Goal: Book appointment/travel/reservation

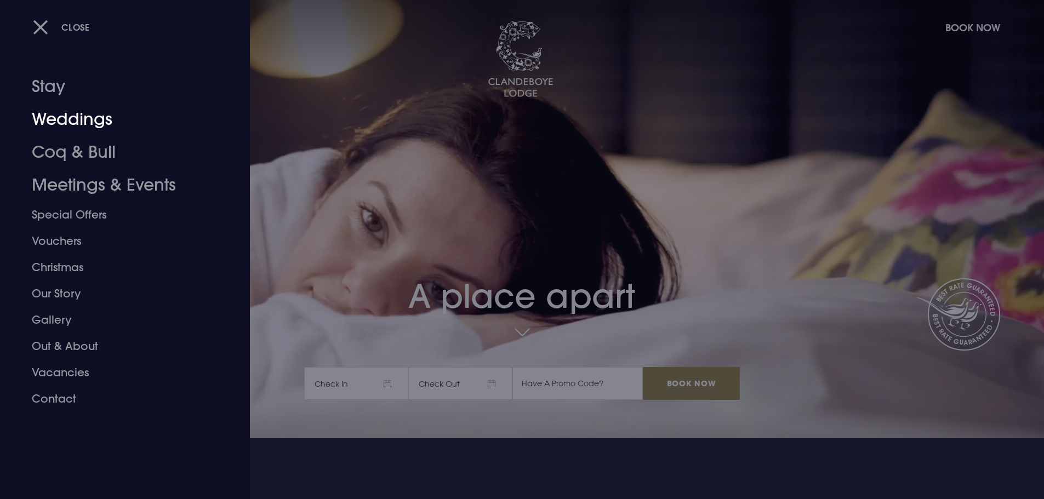
click at [66, 93] on link "Stay" at bounding box center [118, 86] width 173 height 33
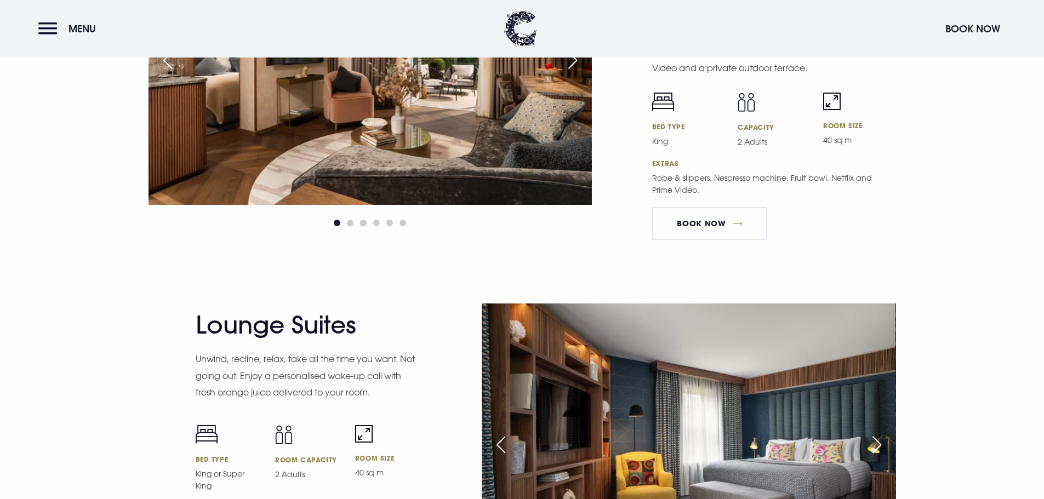
scroll to position [2083, 0]
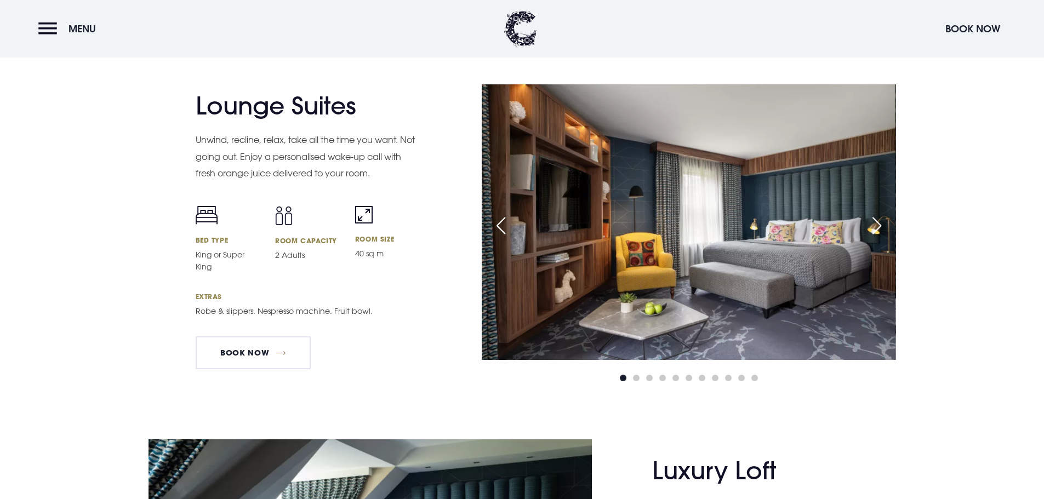
click at [875, 220] on div "Next slide" at bounding box center [877, 226] width 27 height 24
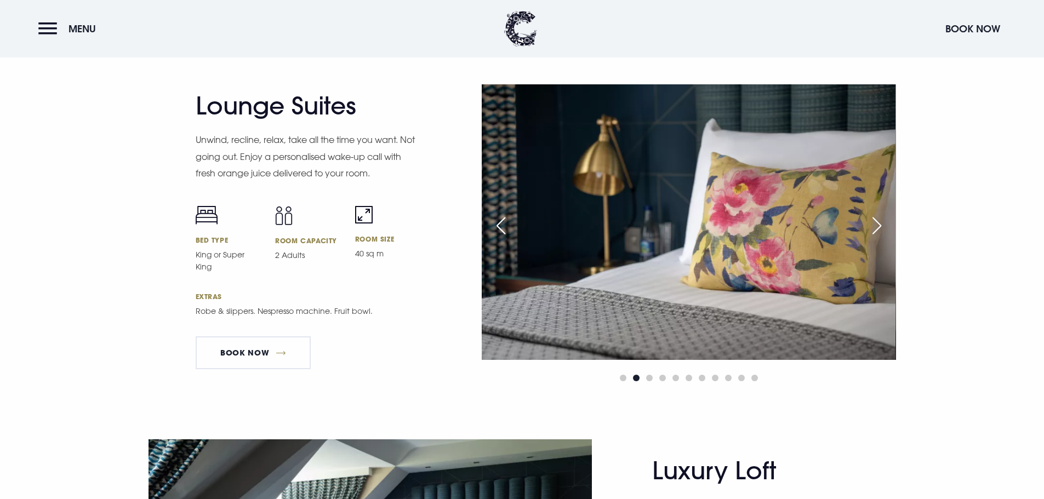
click at [875, 220] on div "Next slide" at bounding box center [877, 226] width 27 height 24
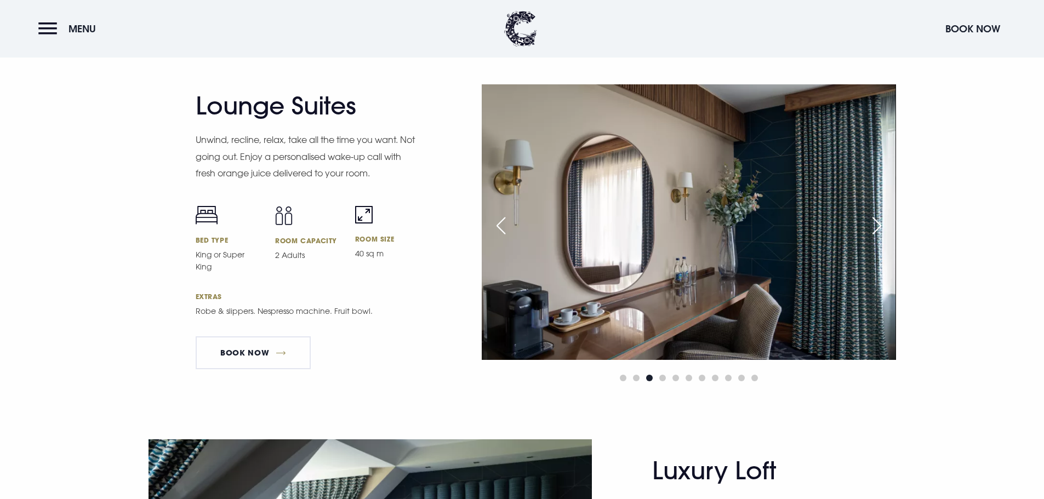
click at [875, 220] on div "Next slide" at bounding box center [877, 226] width 27 height 24
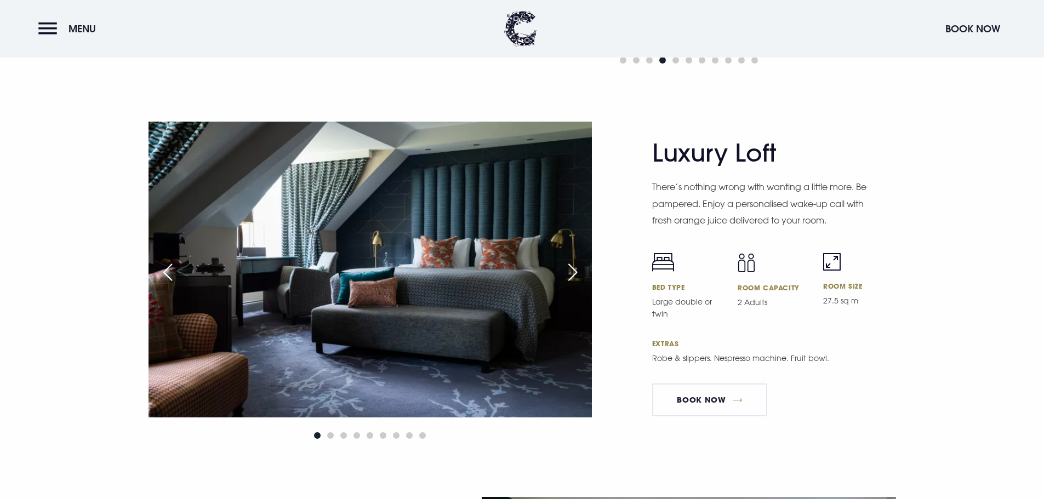
scroll to position [2467, 0]
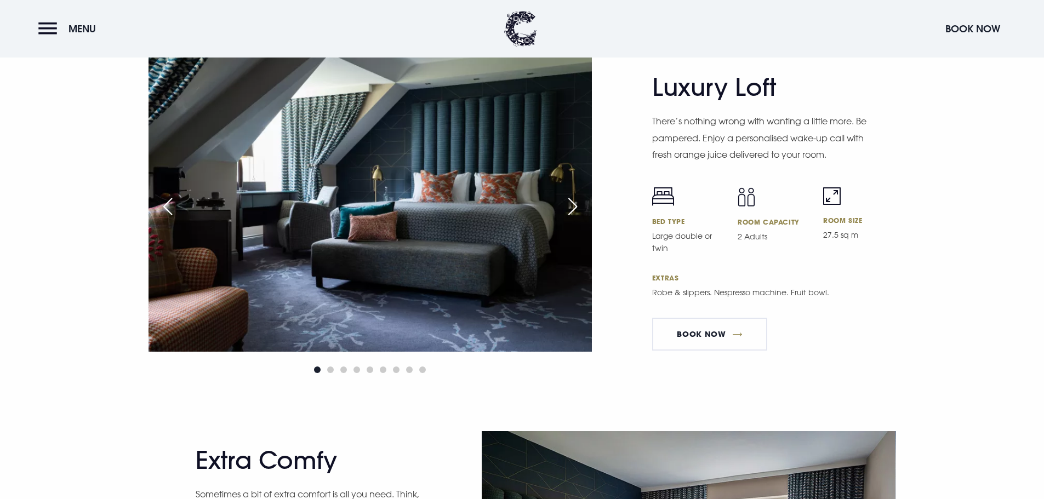
click at [576, 198] on div "Next slide" at bounding box center [572, 207] width 27 height 24
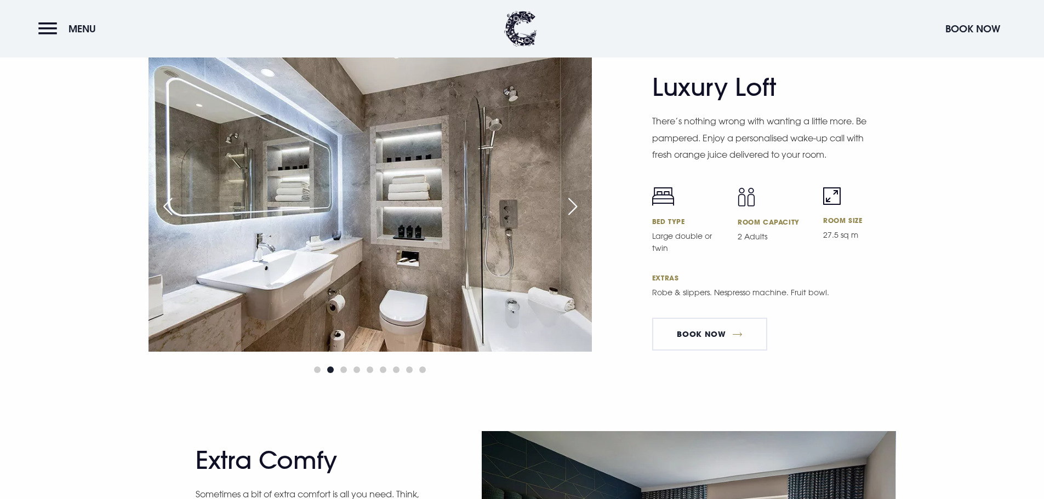
click at [576, 198] on div "Next slide" at bounding box center [572, 207] width 27 height 24
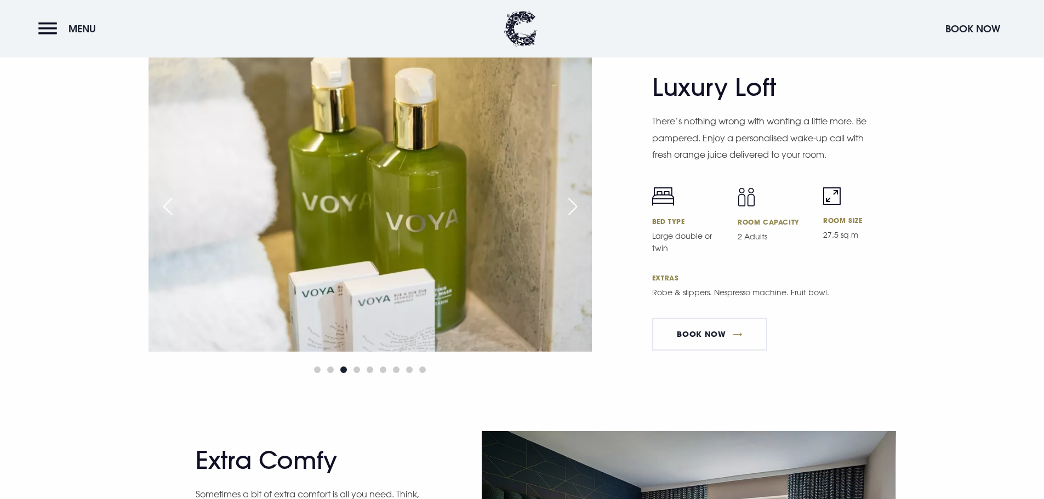
click at [576, 198] on div "Next slide" at bounding box center [572, 207] width 27 height 24
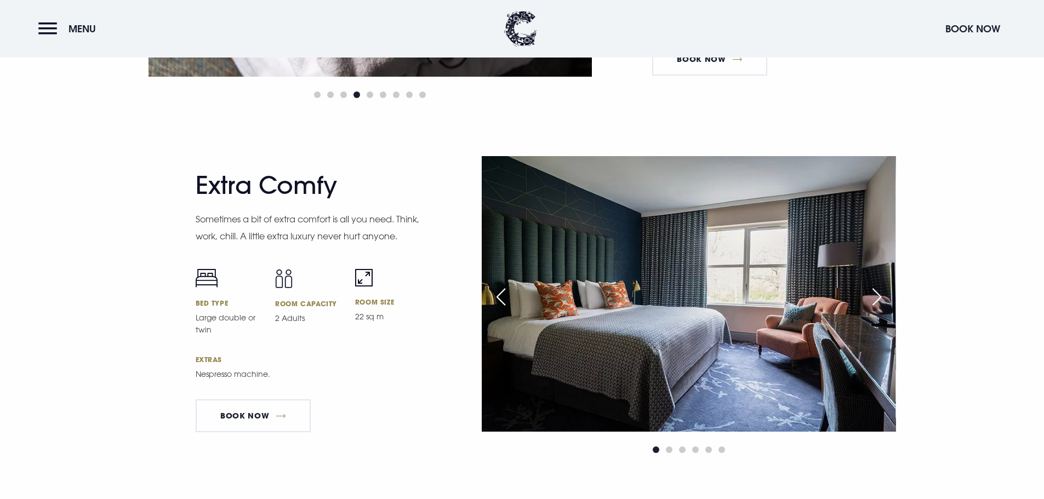
scroll to position [2741, 0]
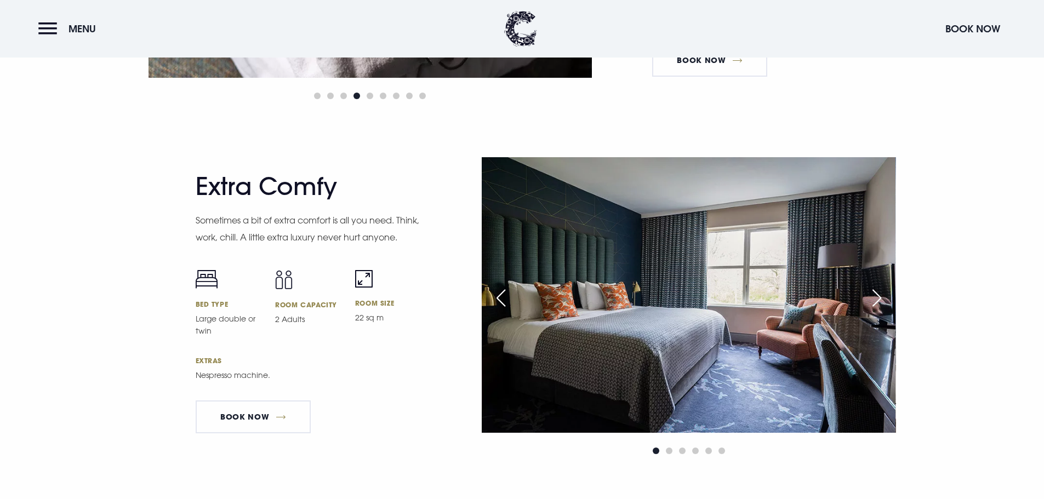
click at [879, 293] on div "Next slide" at bounding box center [877, 298] width 27 height 24
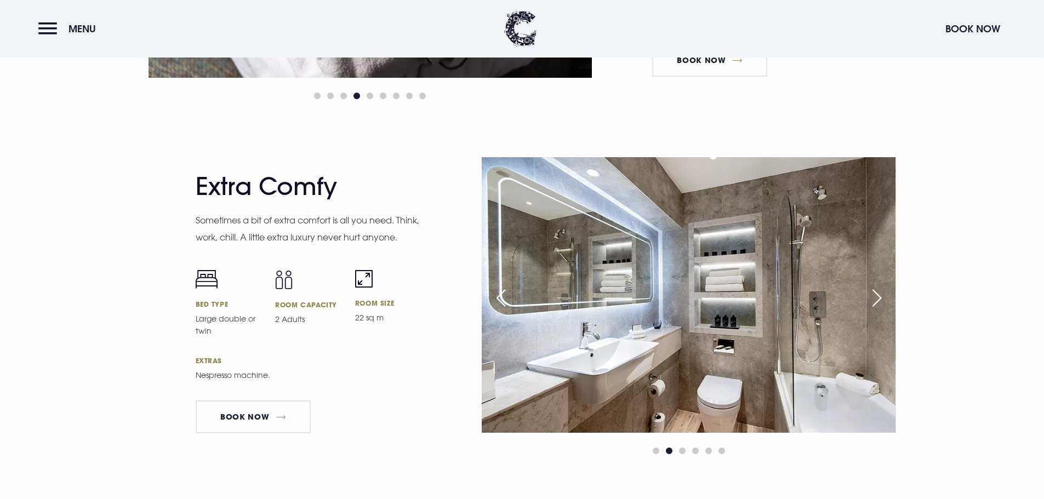
click at [879, 293] on div "Next slide" at bounding box center [877, 298] width 27 height 24
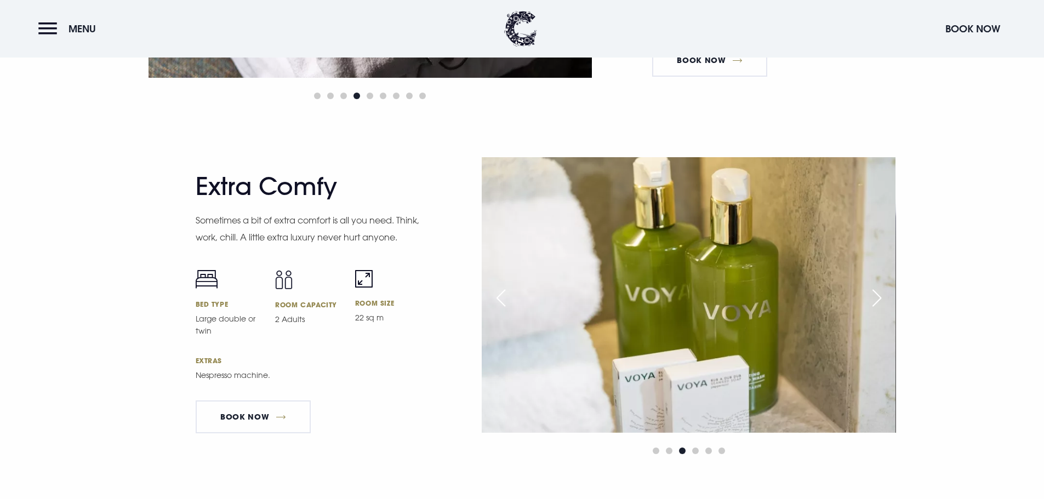
click at [879, 293] on div "Next slide" at bounding box center [877, 298] width 27 height 24
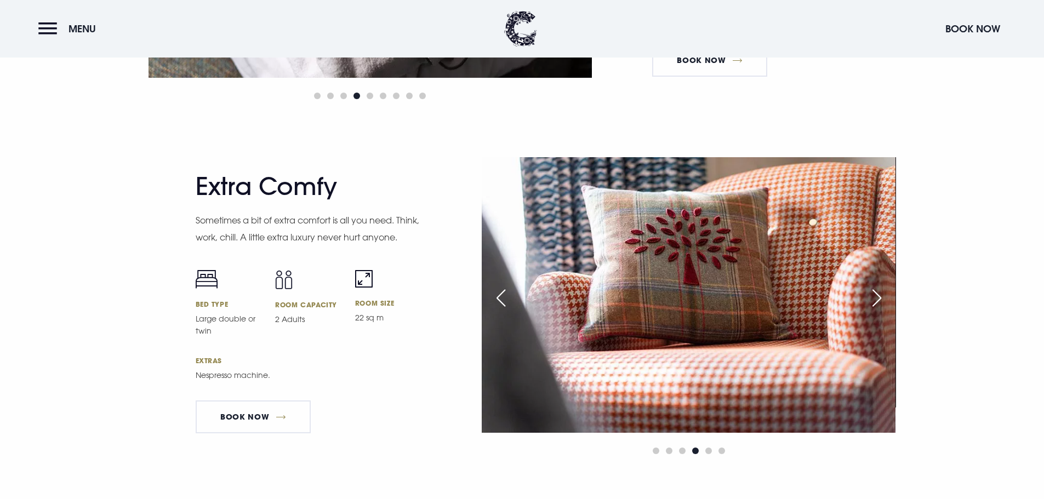
click at [879, 293] on div "Next slide" at bounding box center [877, 298] width 27 height 24
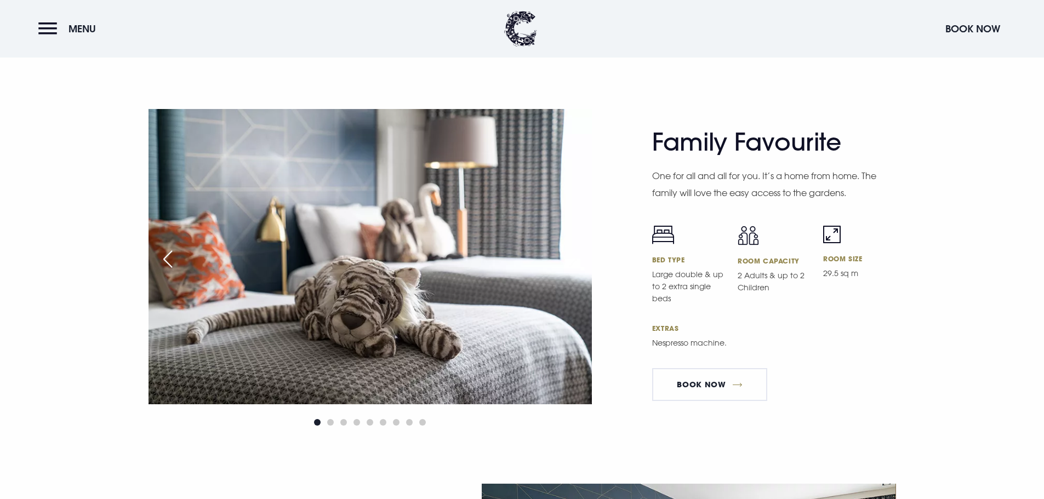
scroll to position [3125, 0]
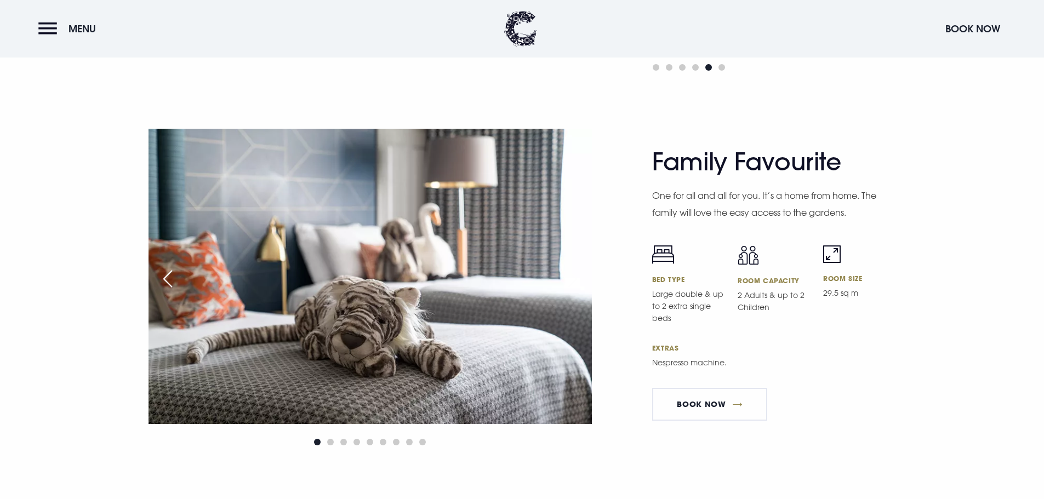
click at [326, 442] on div at bounding box center [371, 442] width 444 height 13
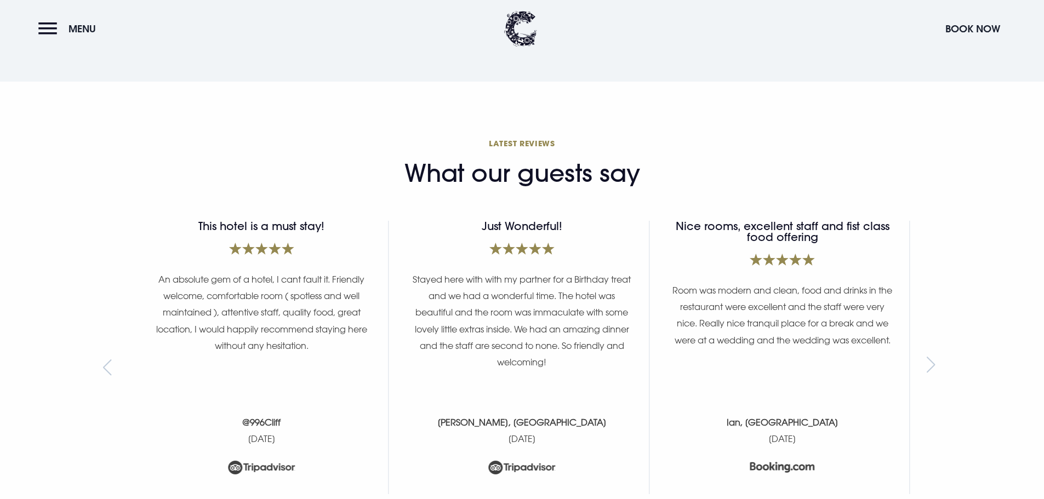
scroll to position [4331, 0]
